Goal: Transaction & Acquisition: Purchase product/service

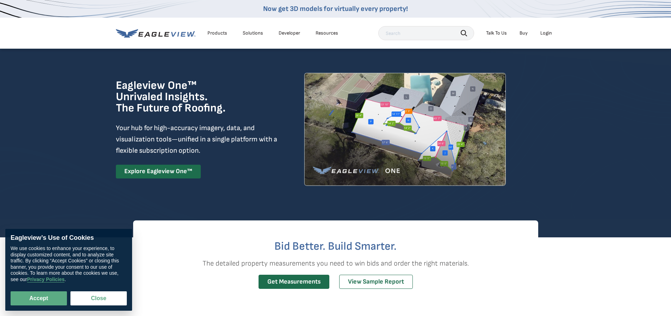
click at [548, 33] on div "Login" at bounding box center [547, 33] width 12 height 6
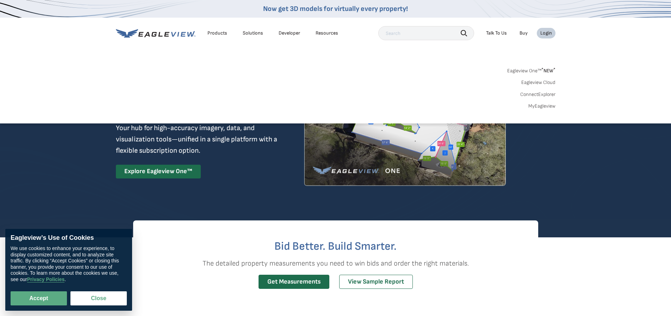
click at [544, 104] on link "MyEagleview" at bounding box center [542, 106] width 27 height 6
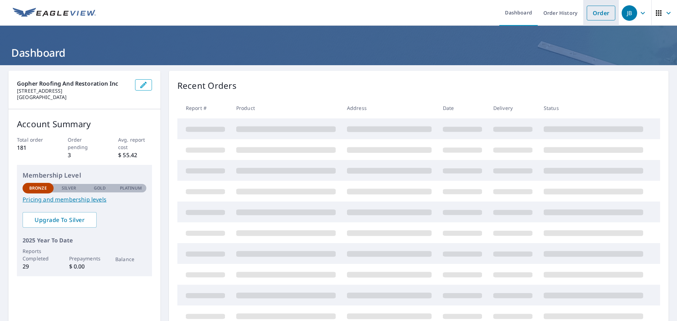
click at [589, 7] on link "Order" at bounding box center [600, 13] width 29 height 15
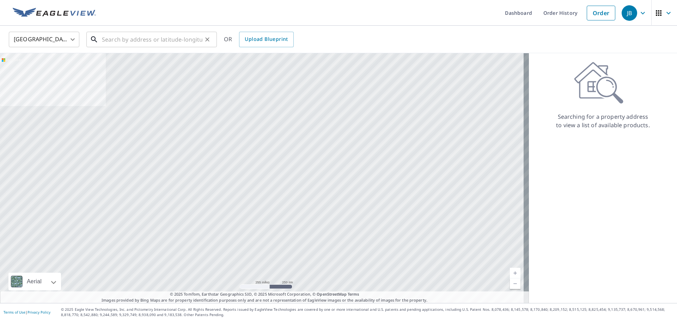
click at [119, 42] on input "text" at bounding box center [152, 40] width 100 height 20
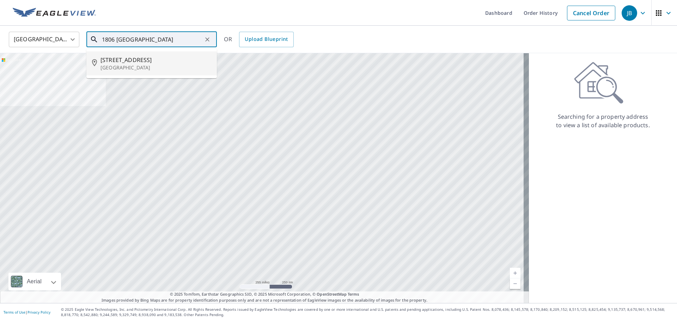
click at [126, 63] on span "1806 Cleveland St NE" at bounding box center [155, 60] width 111 height 8
type input "1806 Cleveland St NE Minneapolis, MN 55418"
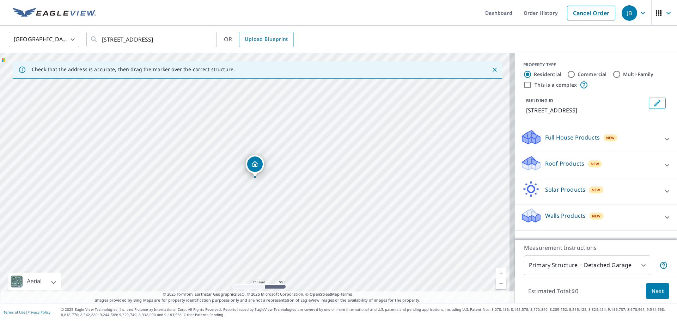
click at [558, 168] on p "Roof Products" at bounding box center [564, 163] width 39 height 8
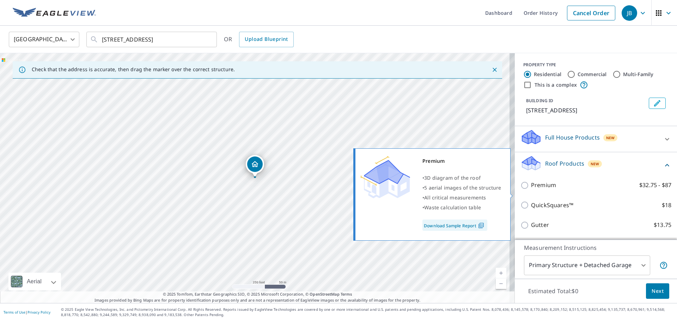
click at [520, 190] on input "Premium $32.75 - $87" at bounding box center [525, 185] width 11 height 8
checkbox input "true"
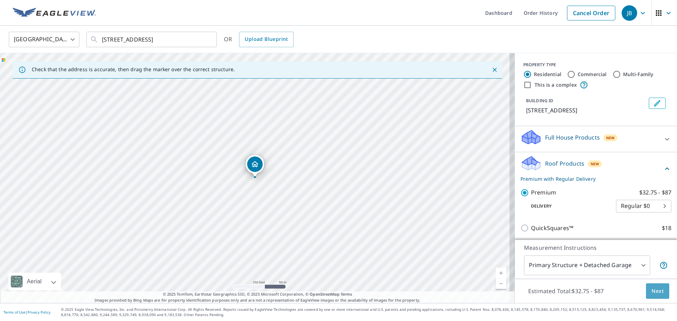
click at [651, 290] on span "Next" at bounding box center [657, 291] width 12 height 9
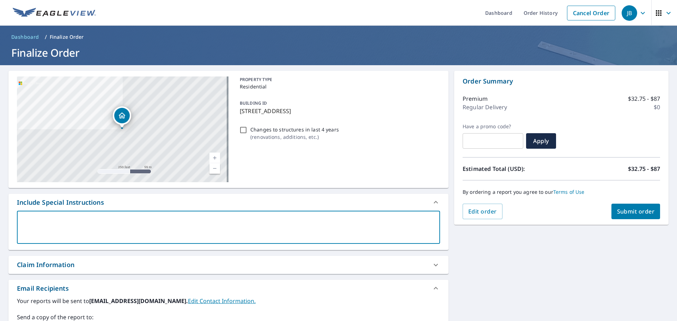
click at [85, 224] on textarea at bounding box center [228, 227] width 413 height 20
type textarea "h"
type textarea "x"
type textarea "ho"
type textarea "x"
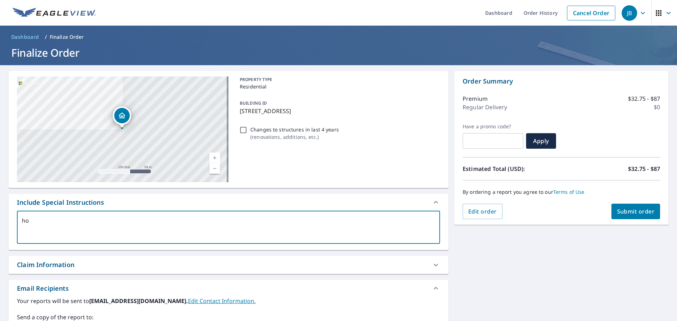
type textarea "hou"
type textarea "x"
type textarea "hous"
type textarea "x"
type textarea "house"
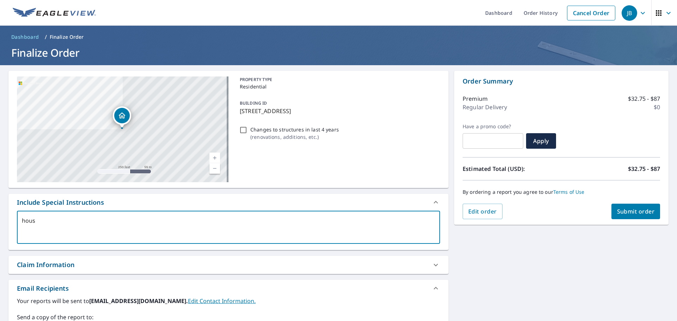
type textarea "x"
type textarea "house"
type textarea "x"
type textarea "house a"
type textarea "x"
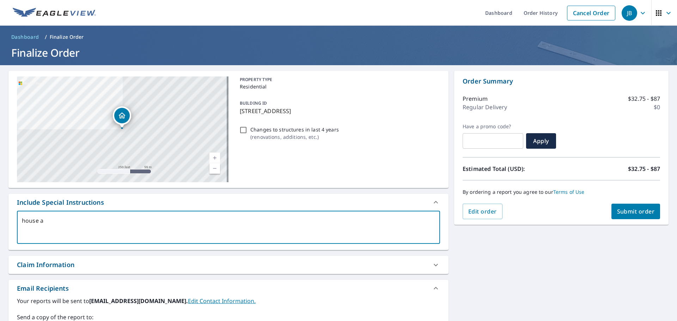
type textarea "house an"
type textarea "x"
type textarea "house and"
type textarea "x"
type textarea "house and"
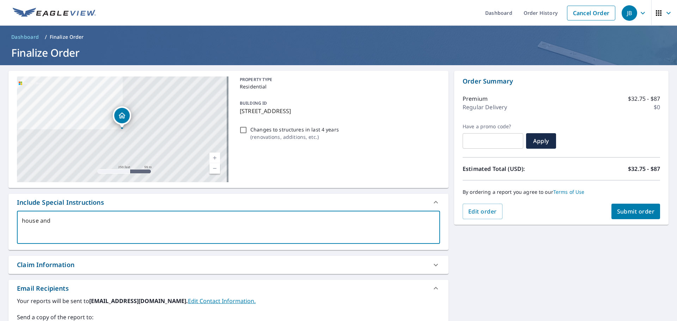
type textarea "x"
type textarea "house and g"
type textarea "x"
type textarea "house and ga"
type textarea "x"
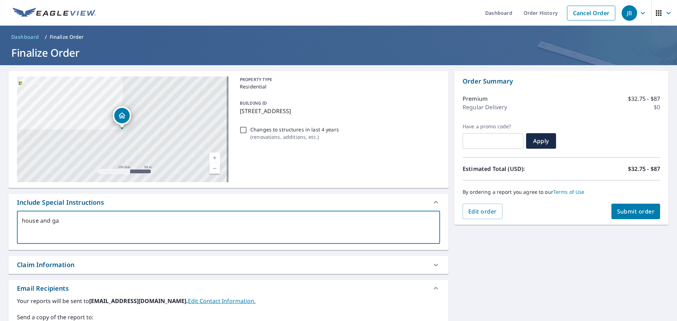
type textarea "house and gar"
type textarea "x"
type textarea "house and gara"
type textarea "x"
type textarea "house and garag"
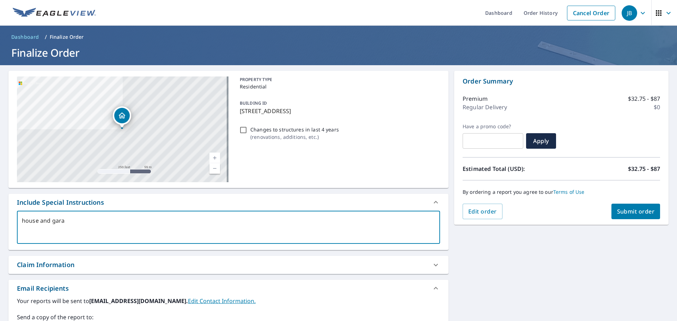
type textarea "x"
type textarea "house and garage"
type textarea "x"
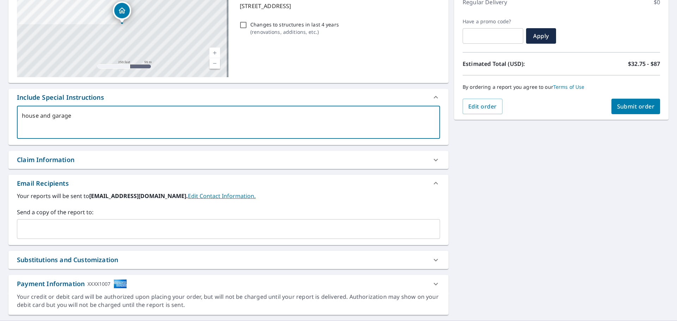
scroll to position [106, 0]
type textarea "house and garage"
type textarea "x"
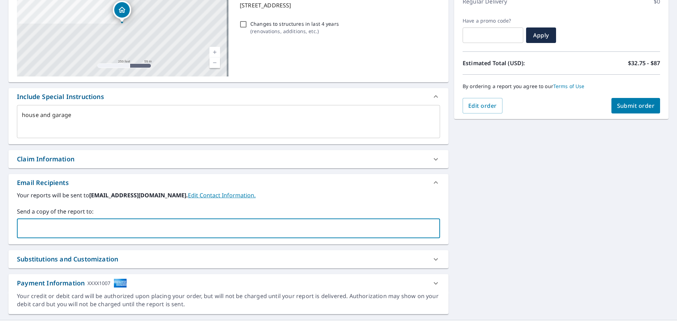
click at [67, 228] on input "text" at bounding box center [223, 228] width 406 height 13
type input "gopherjason@gmail.com"
type textarea "x"
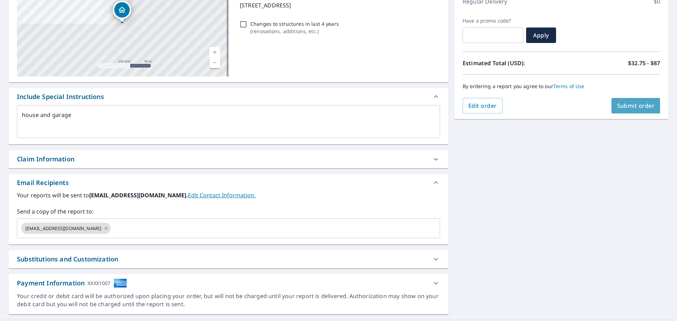
click at [620, 102] on span "Submit order" at bounding box center [636, 106] width 38 height 8
type textarea "x"
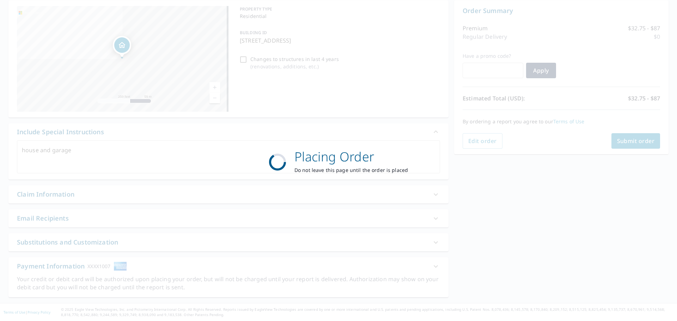
scroll to position [70, 0]
